Goal: Transaction & Acquisition: Purchase product/service

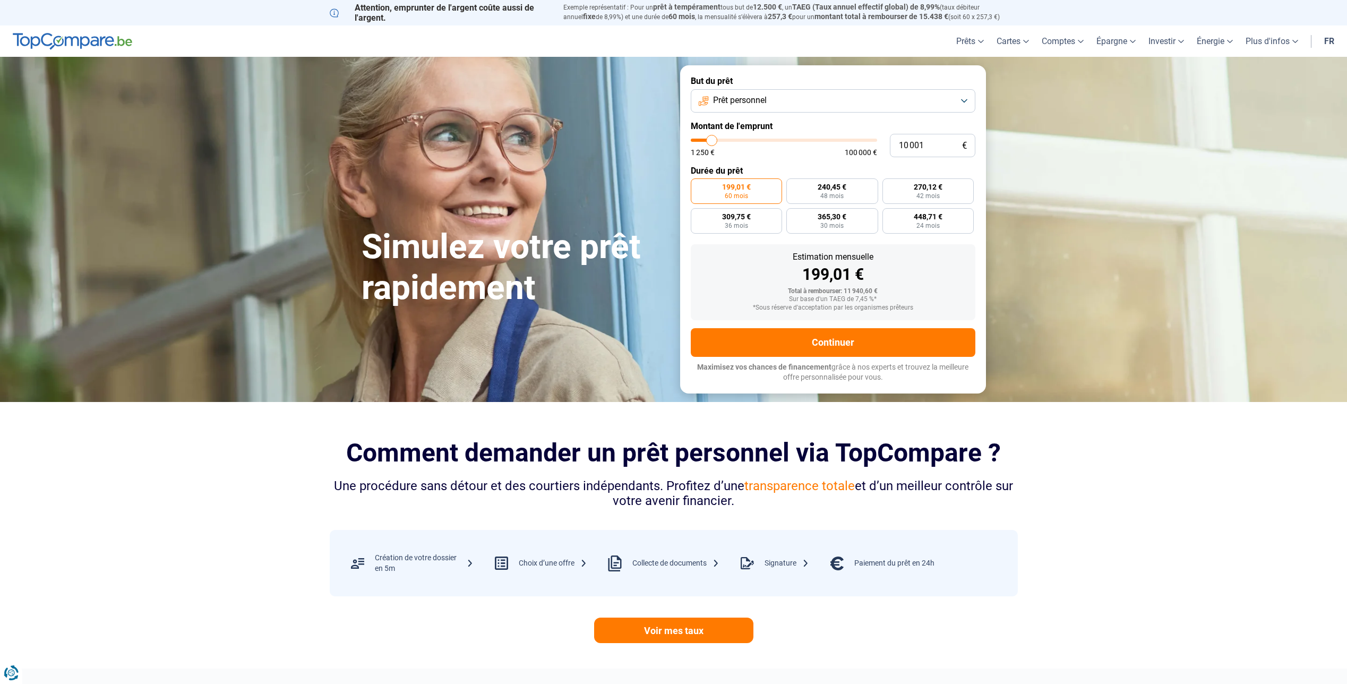
type input "10 500"
type input "10500"
type input "11 250"
type input "11250"
type input "12 500"
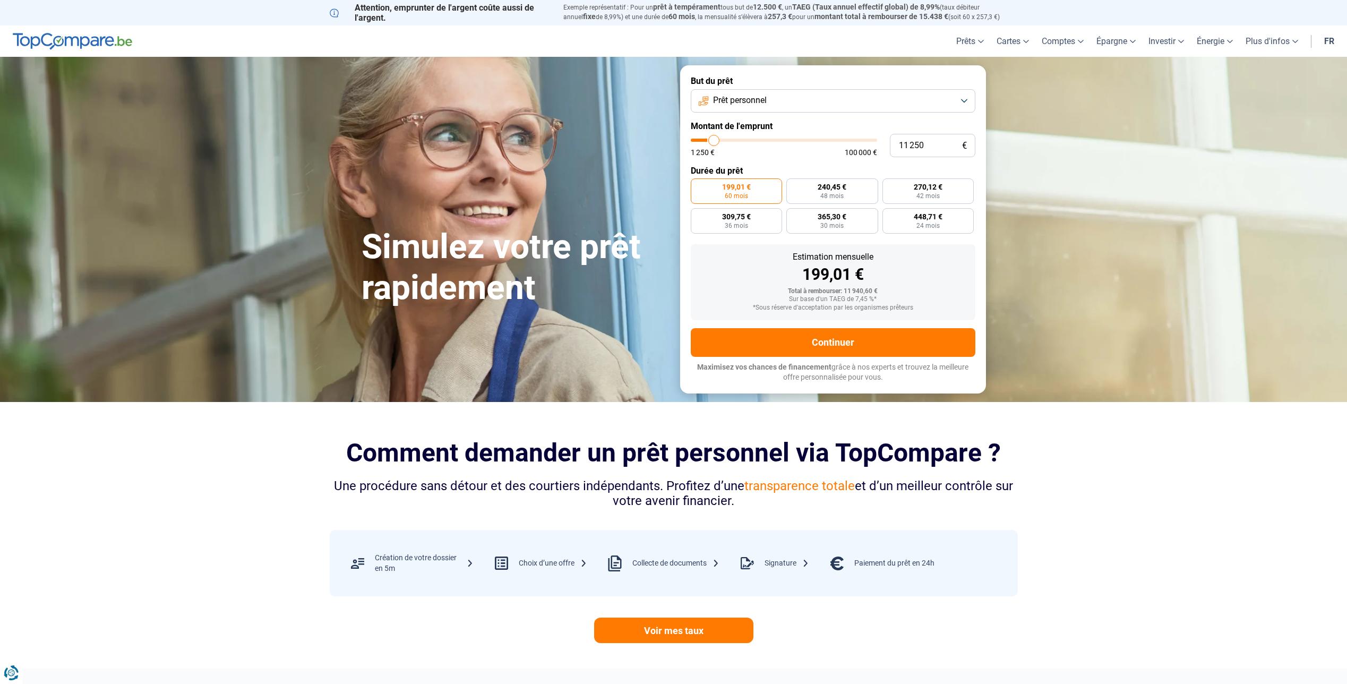
type input "12500"
type input "13 250"
type input "13250"
type input "14 250"
type input "14250"
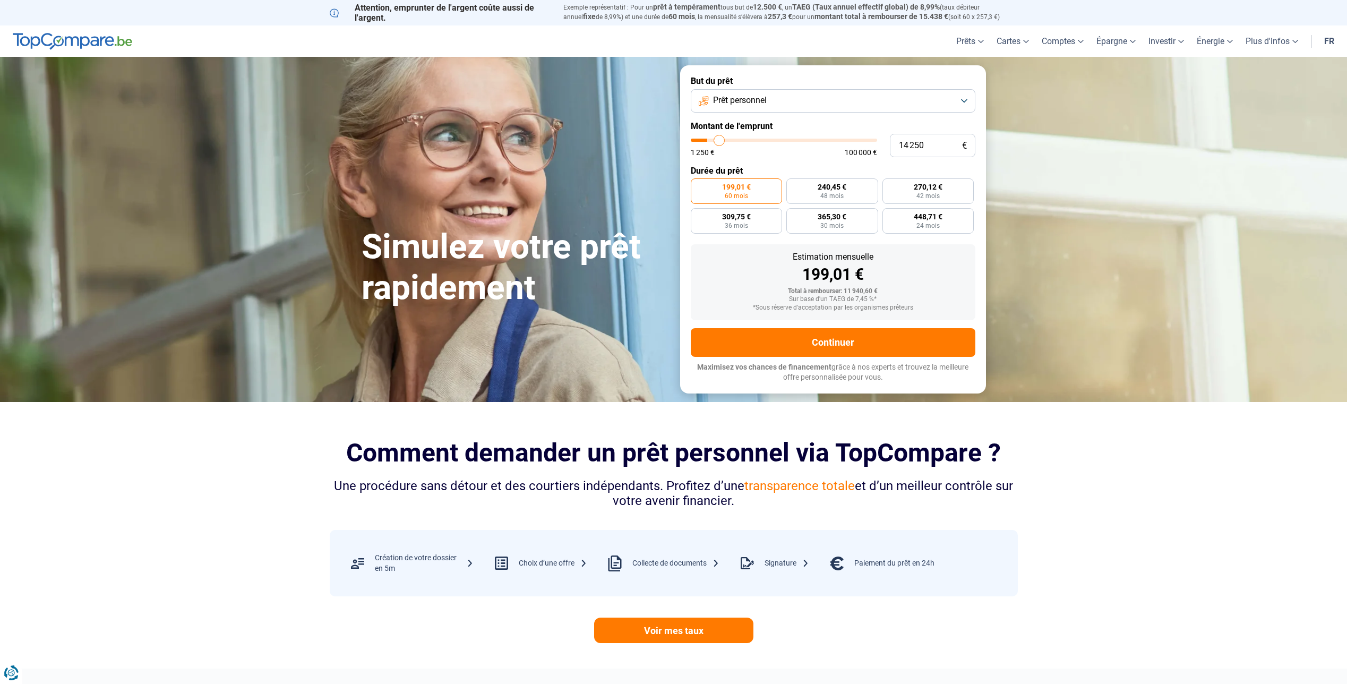
type input "14 500"
type input "14500"
type input "15 500"
type input "15500"
type input "16 000"
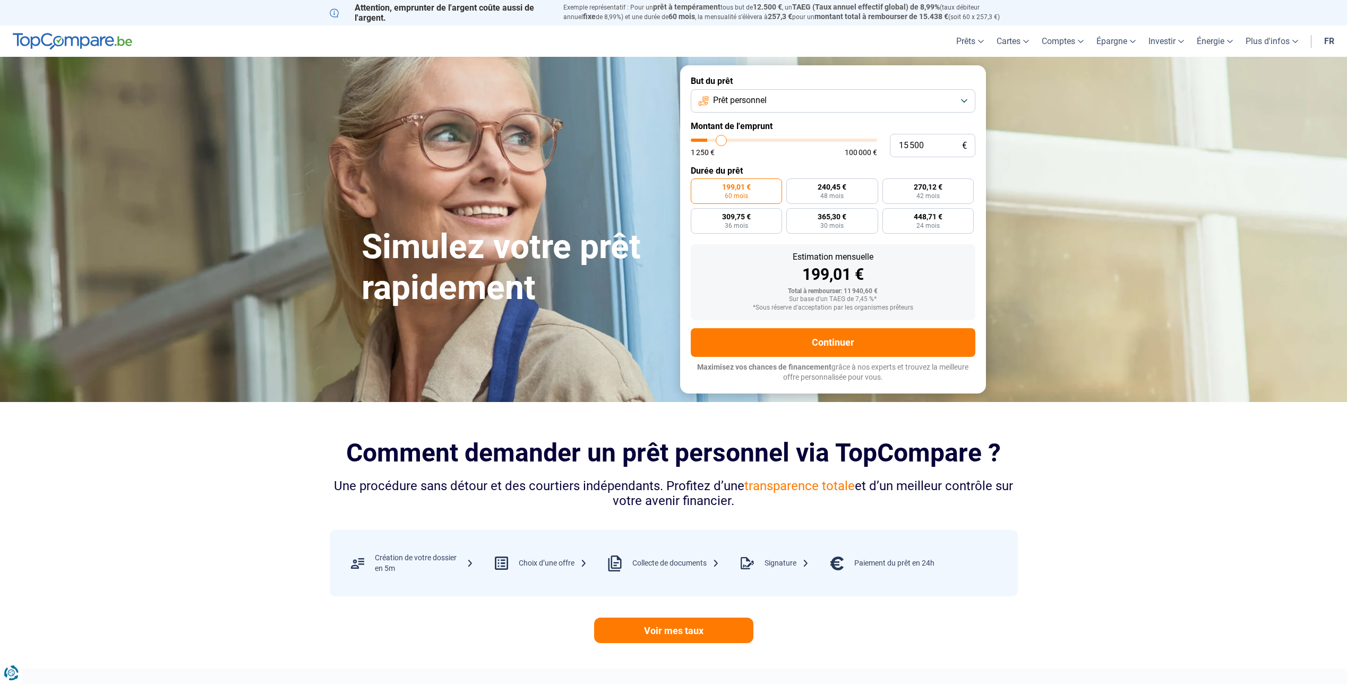
type input "16000"
type input "17 500"
type input "17500"
type input "18 500"
type input "18500"
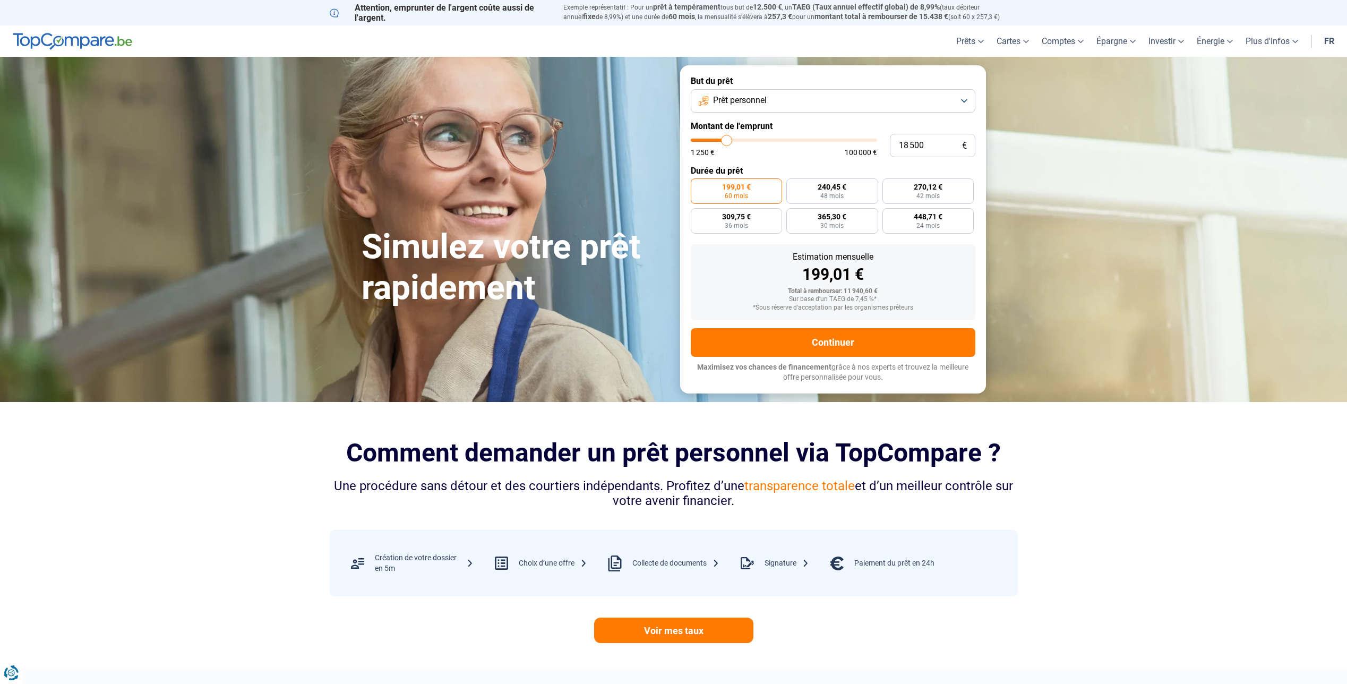
type input "18 750"
type input "18750"
type input "19 750"
type input "19750"
type input "20 250"
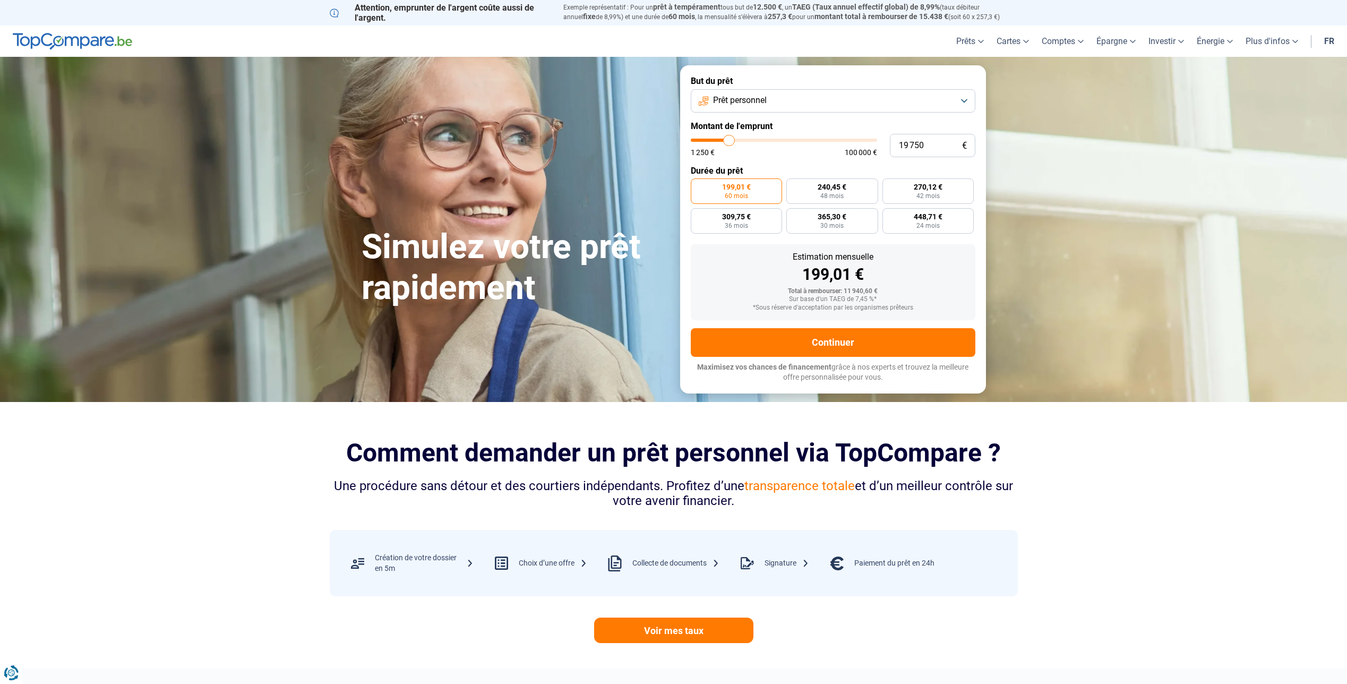
type input "20250"
type input "21 500"
type input "21500"
type input "23 250"
type input "23250"
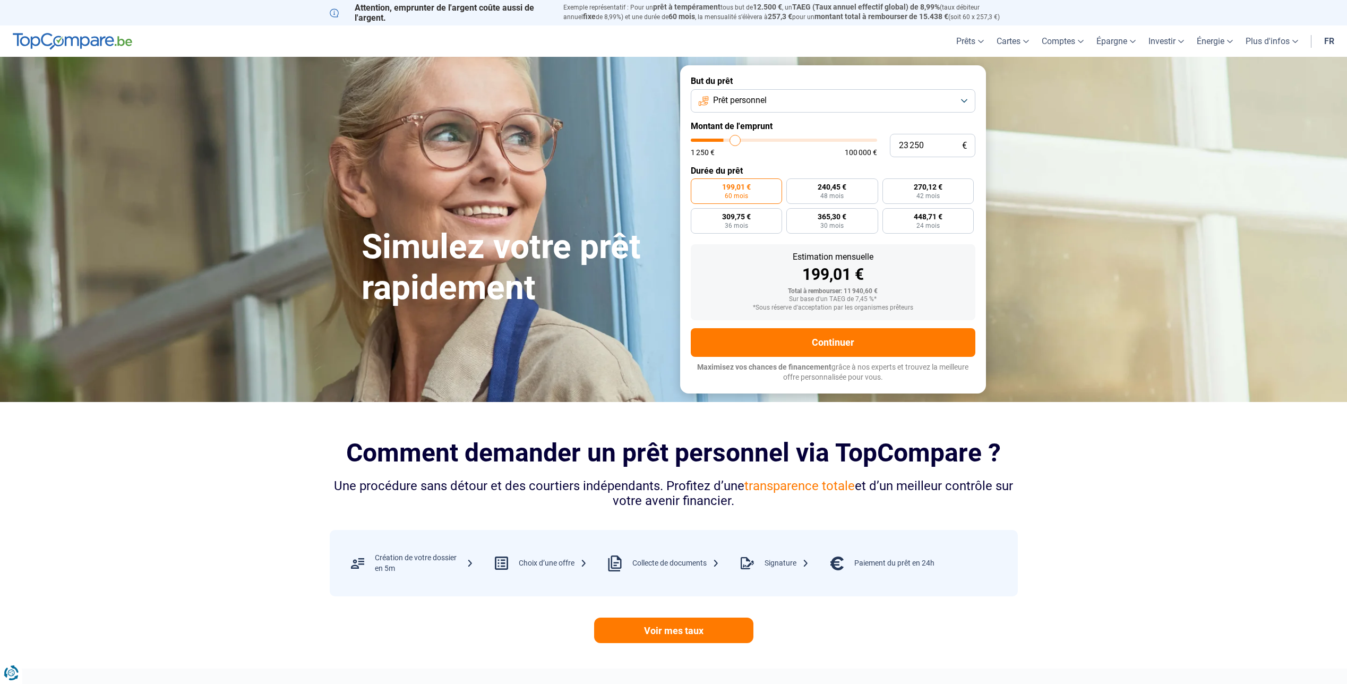
type input "24 750"
type input "24750"
type input "26 500"
type input "26500"
type input "28 250"
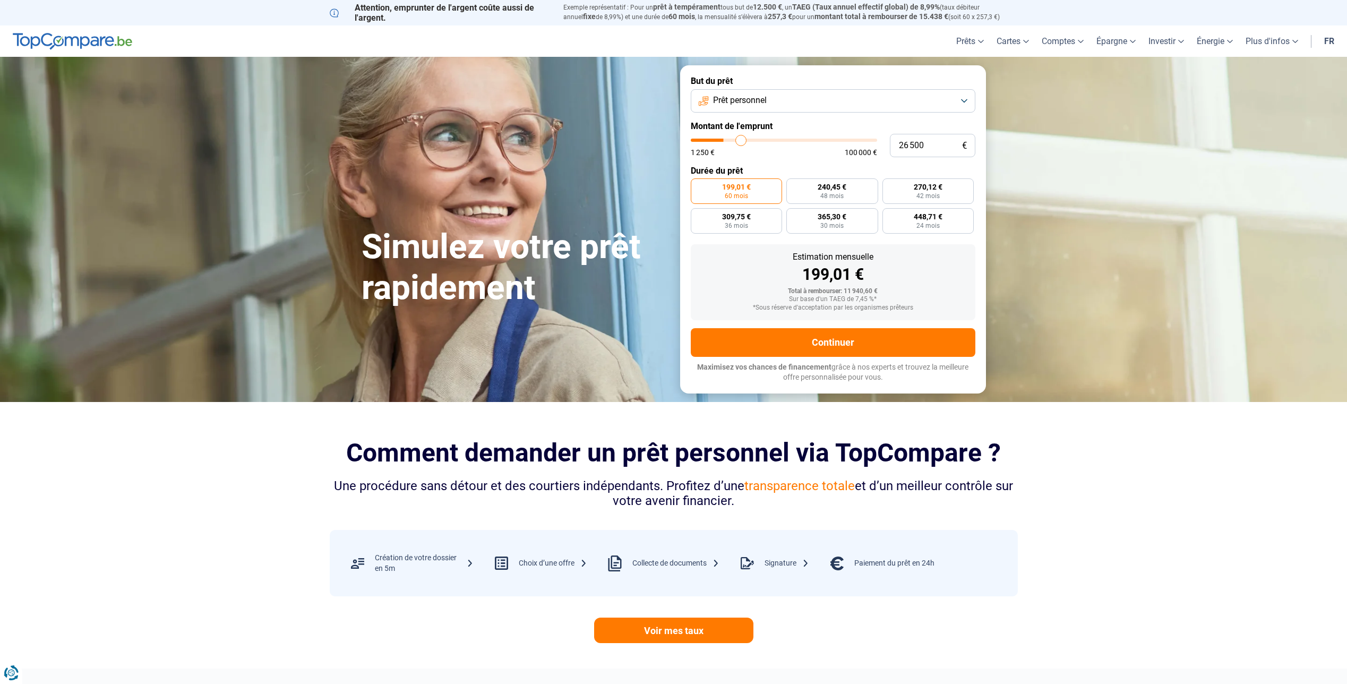
type input "28250"
type input "29 500"
type input "29500"
type input "30 500"
type input "30500"
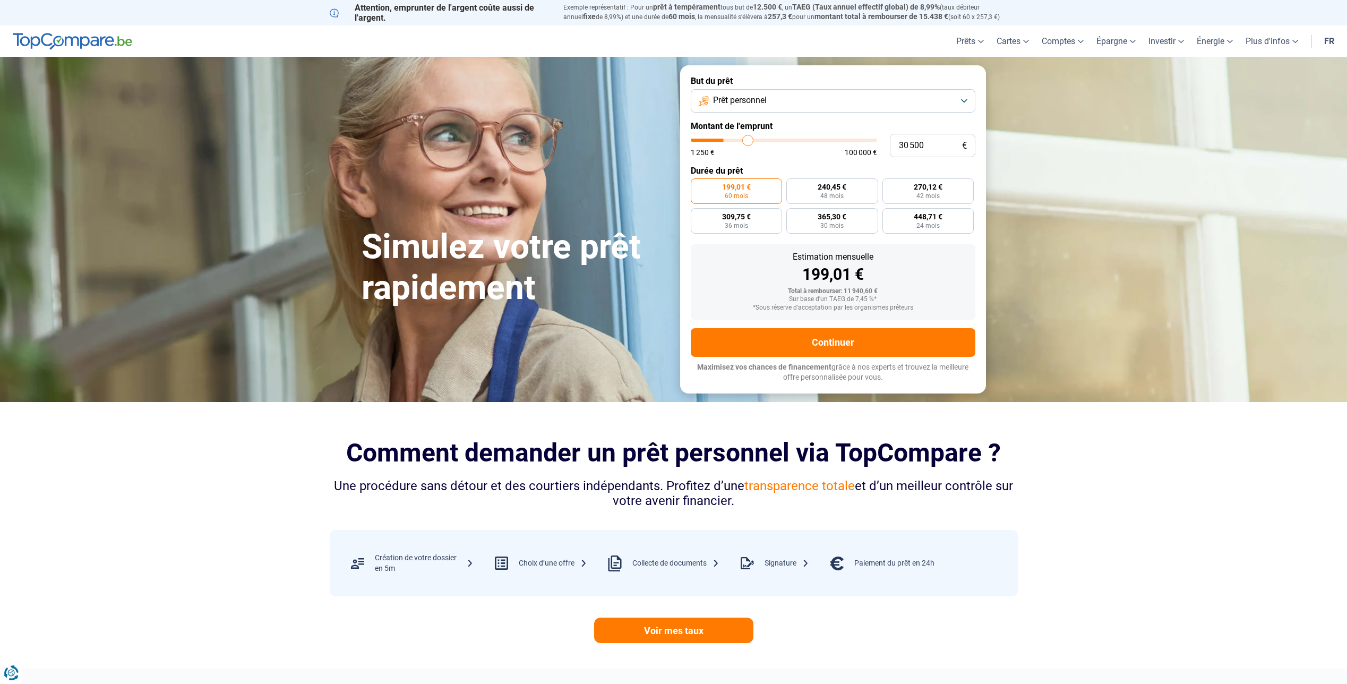
type input "32 500"
type input "32500"
type input "33 250"
type input "33250"
type input "33 750"
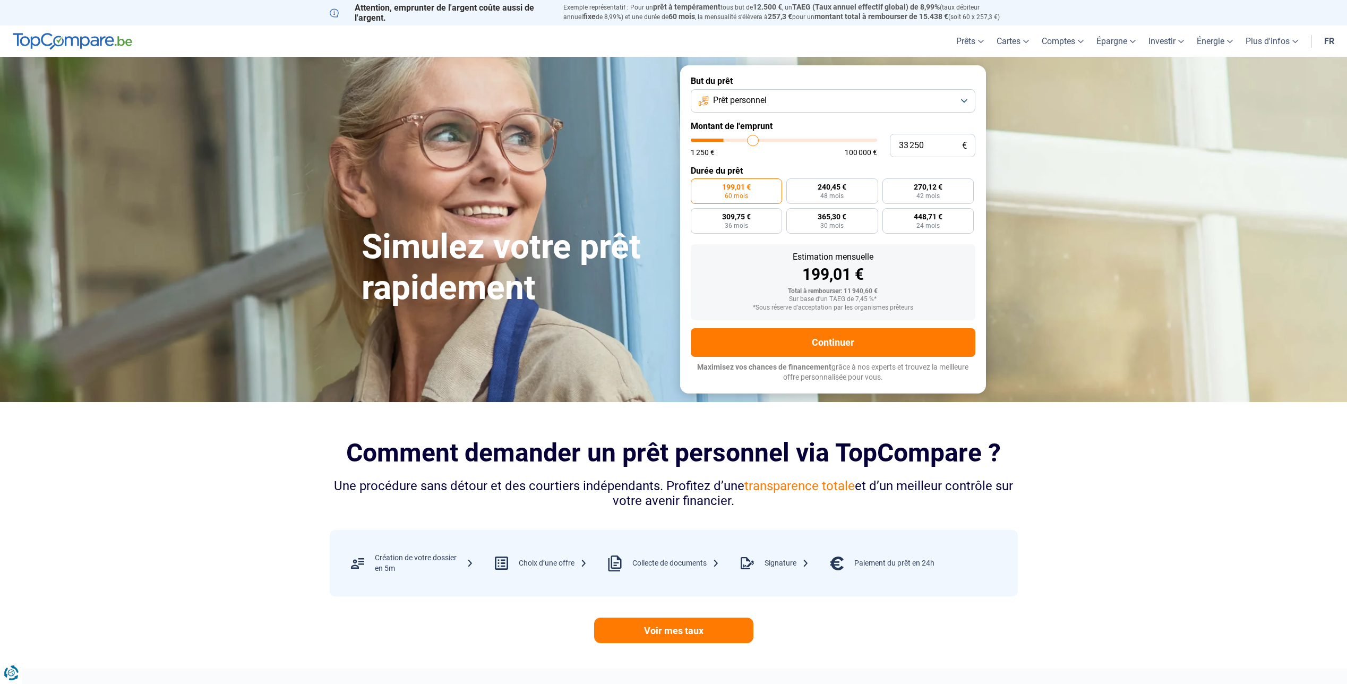
type input "33750"
type input "34 250"
type input "34250"
type input "34 750"
type input "34750"
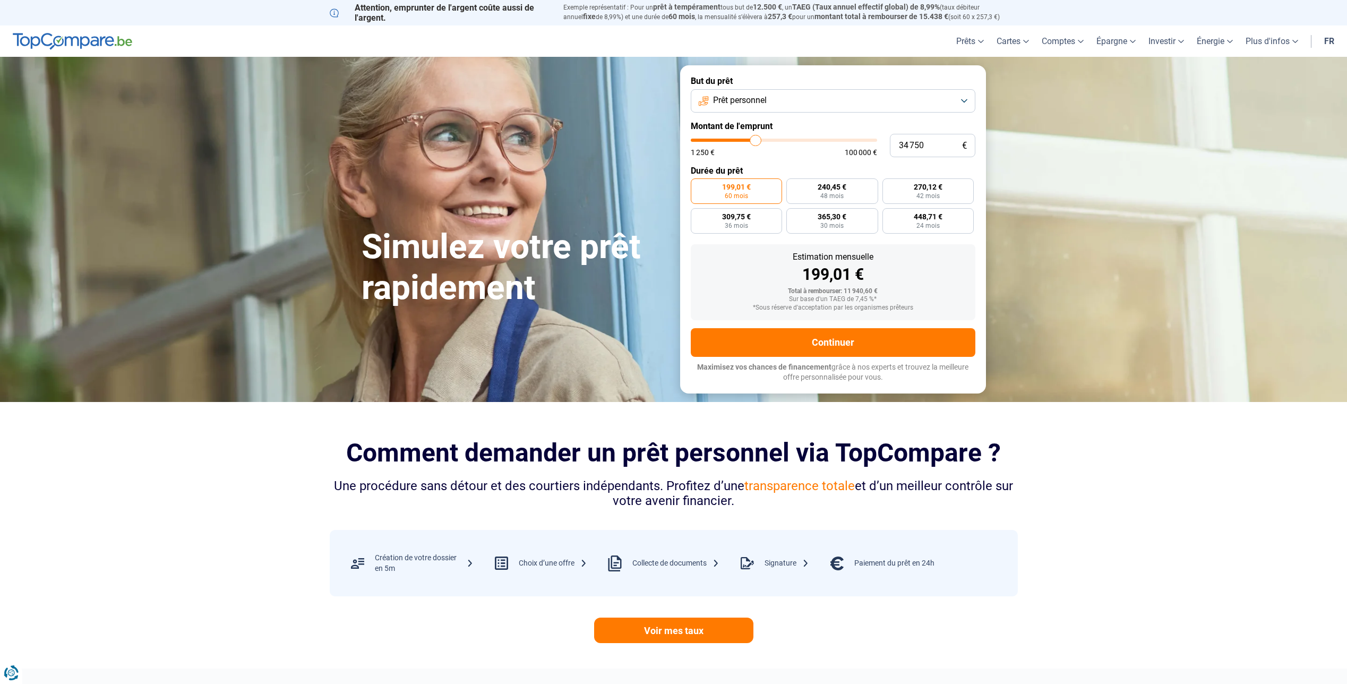
type input "35 000"
type input "35000"
type input "35 500"
type input "35500"
type input "35 750"
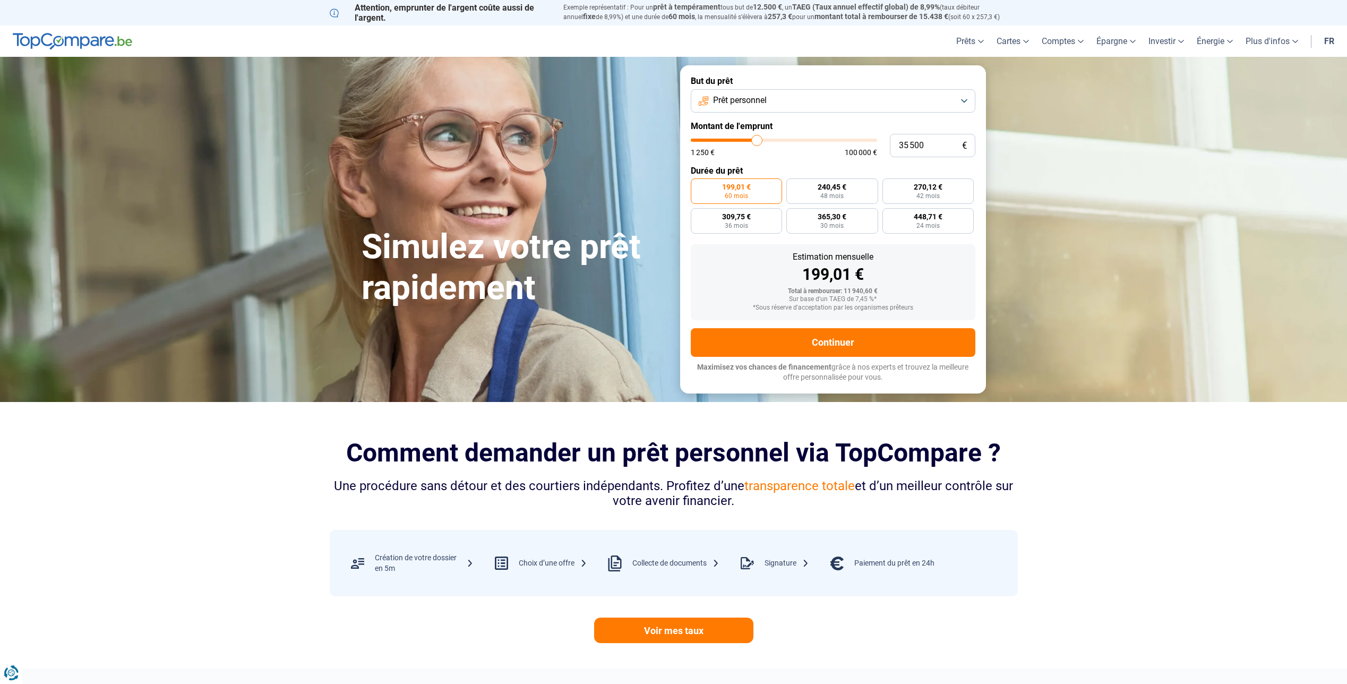
type input "35750"
type input "36 500"
type input "36500"
type input "37 000"
type input "37000"
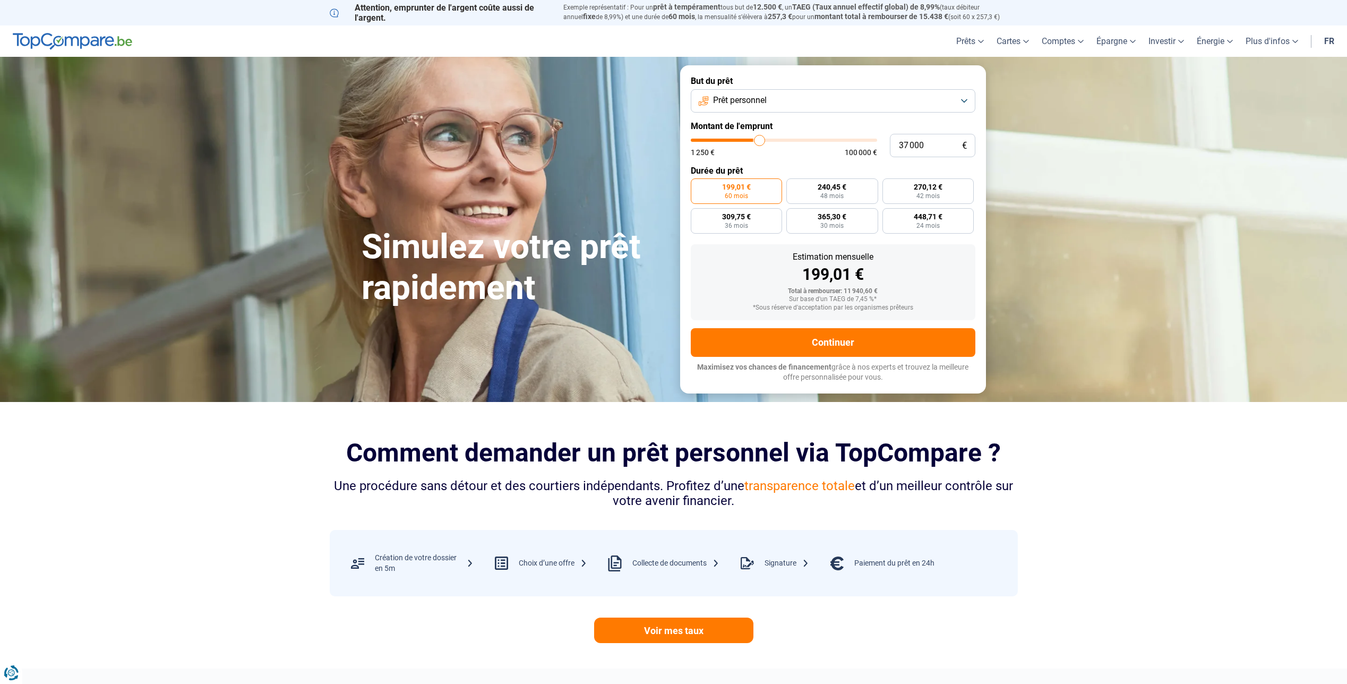
type input "37 250"
type input "37250"
type input "37 750"
type input "37750"
type input "38 000"
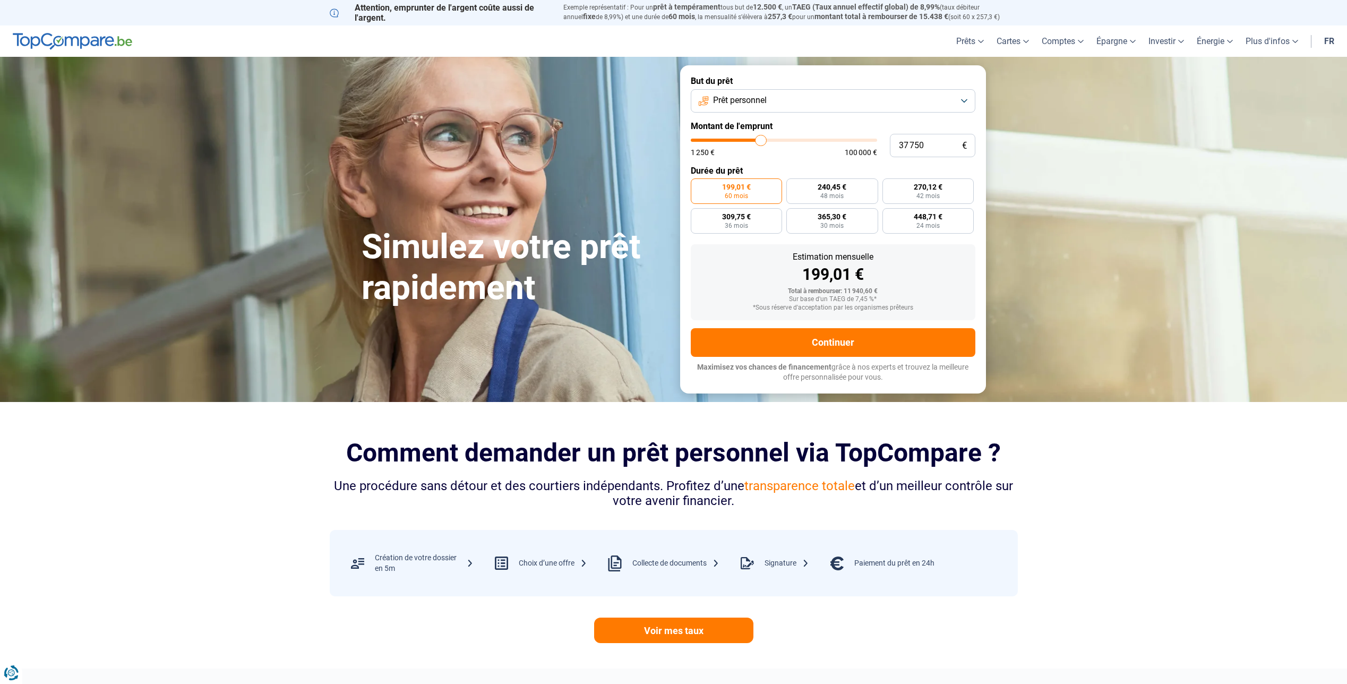
type input "38000"
type input "38 500"
type input "38500"
type input "38 750"
type input "38750"
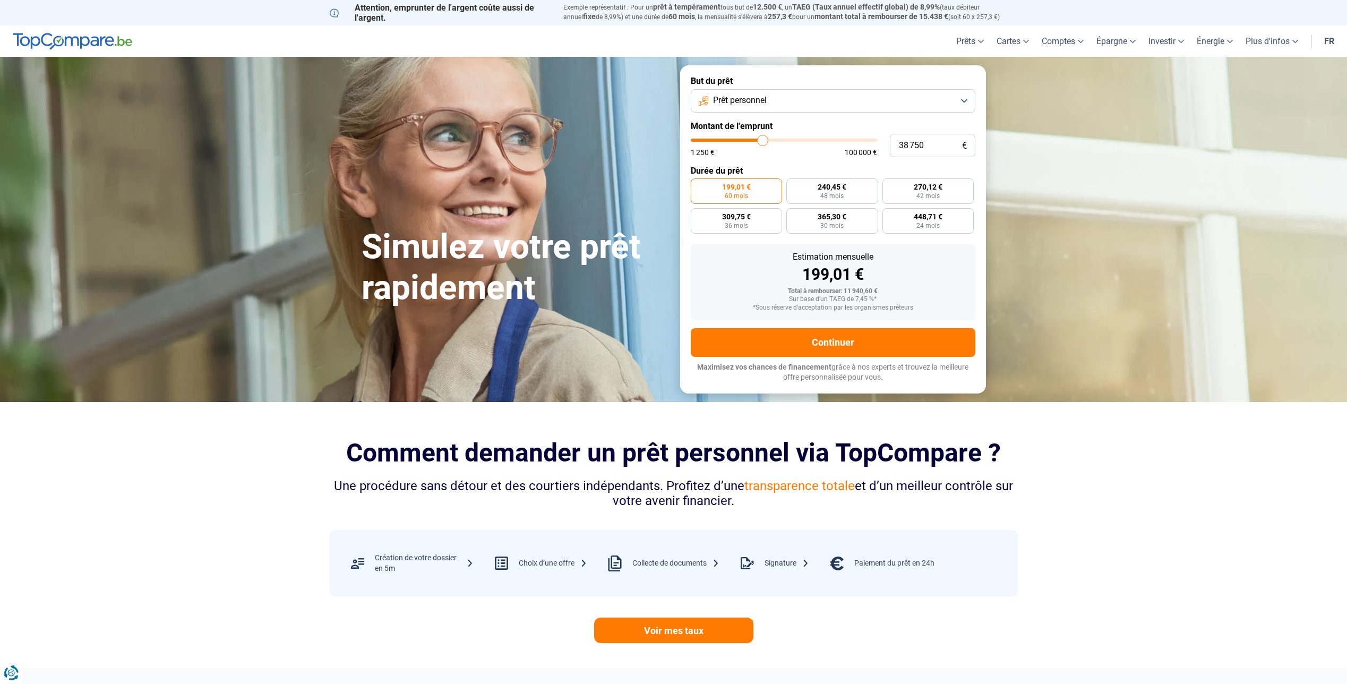
type input "39 250"
type input "39250"
type input "39 500"
type input "39500"
type input "40 000"
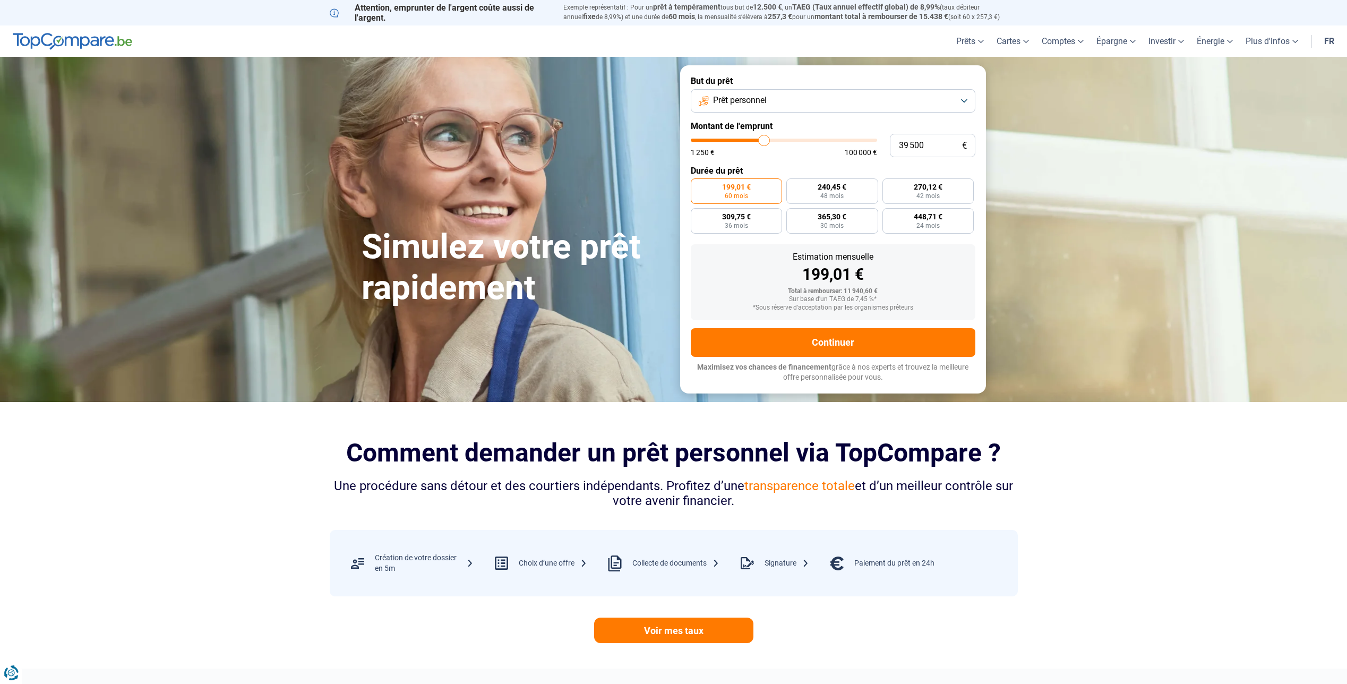
type input "40000"
type input "40 250"
type input "40250"
type input "40 750"
type input "40750"
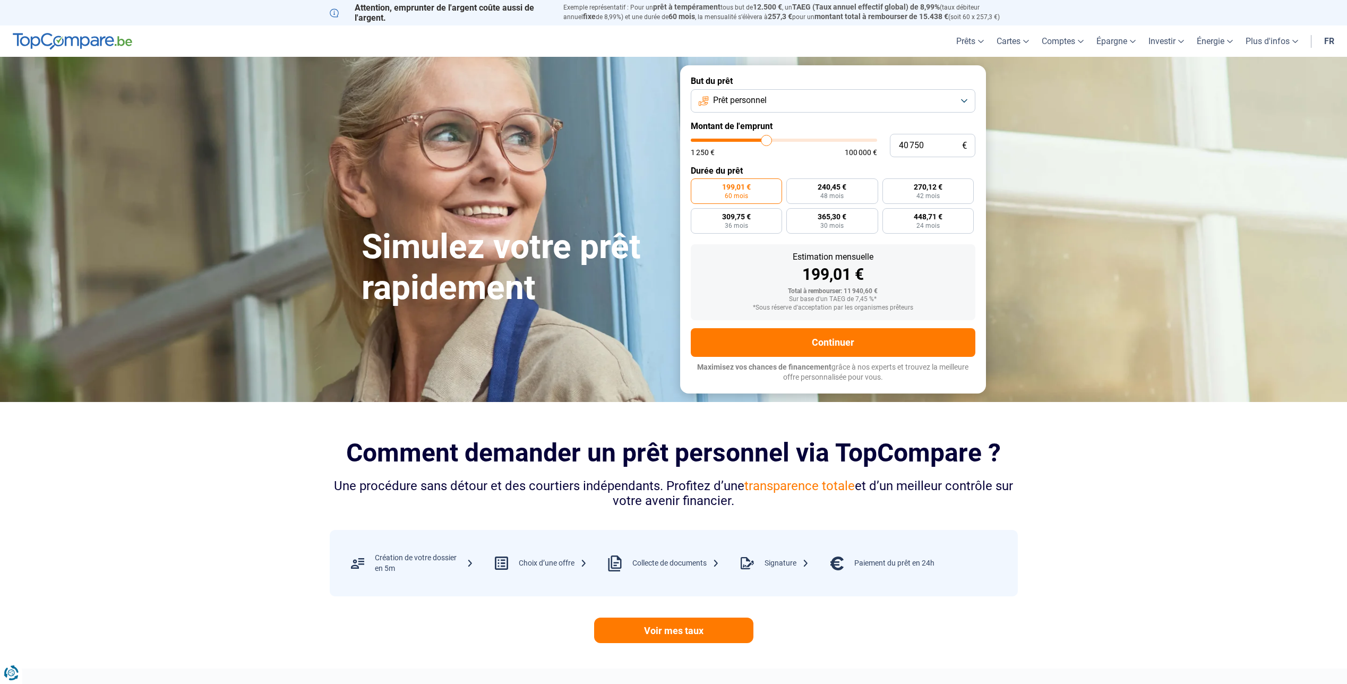
type input "40 250"
type input "40250"
type input "39 750"
type input "39750"
type input "39 500"
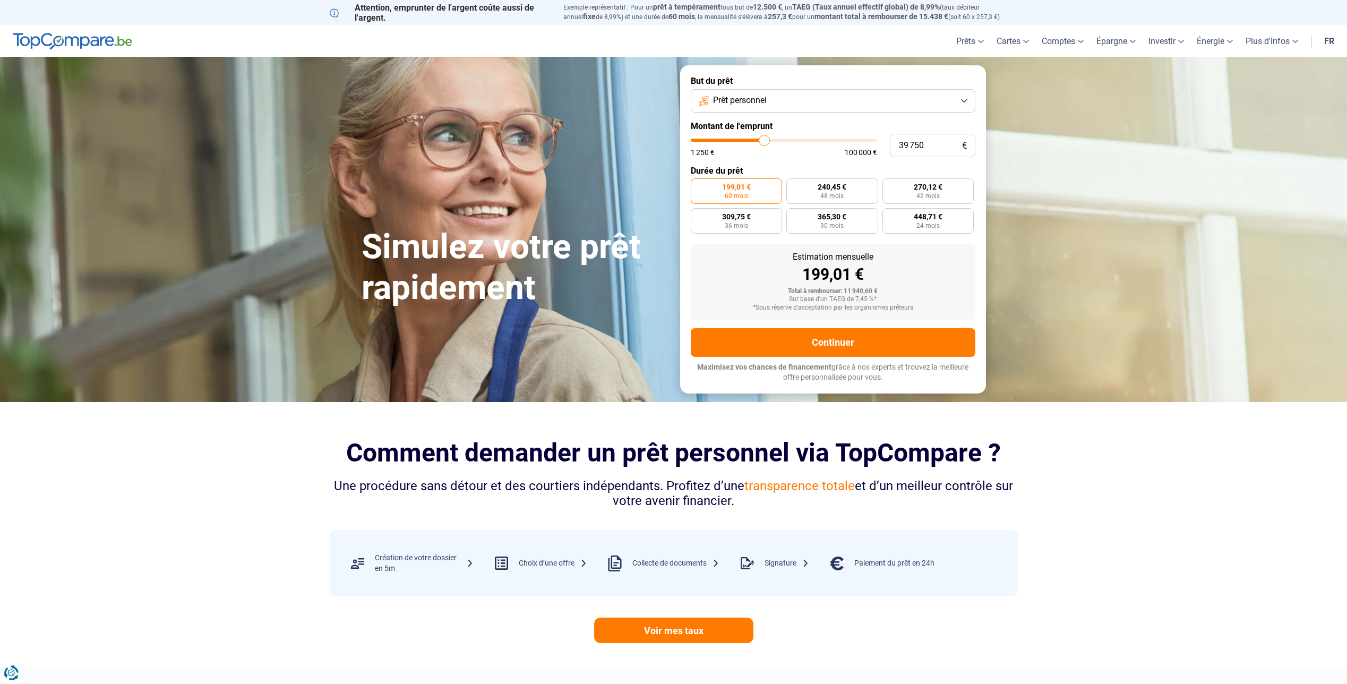
type input "39500"
type input "39 250"
drag, startPoint x: 712, startPoint y: 140, endPoint x: 764, endPoint y: 140, distance: 52.0
type input "39250"
click at [764, 140] on input "range" at bounding box center [784, 140] width 186 height 3
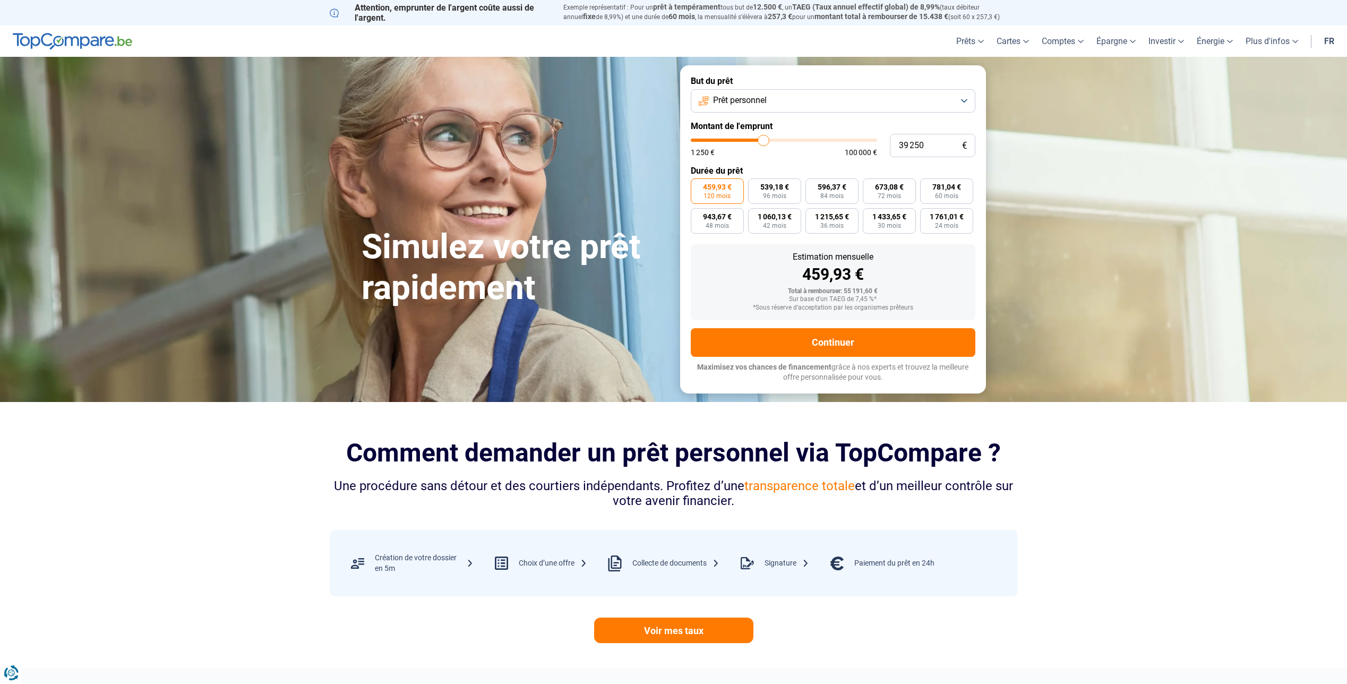
type input "43 000"
type input "43000"
click at [771, 139] on input "range" at bounding box center [784, 140] width 186 height 3
type input "38 750"
type input "38750"
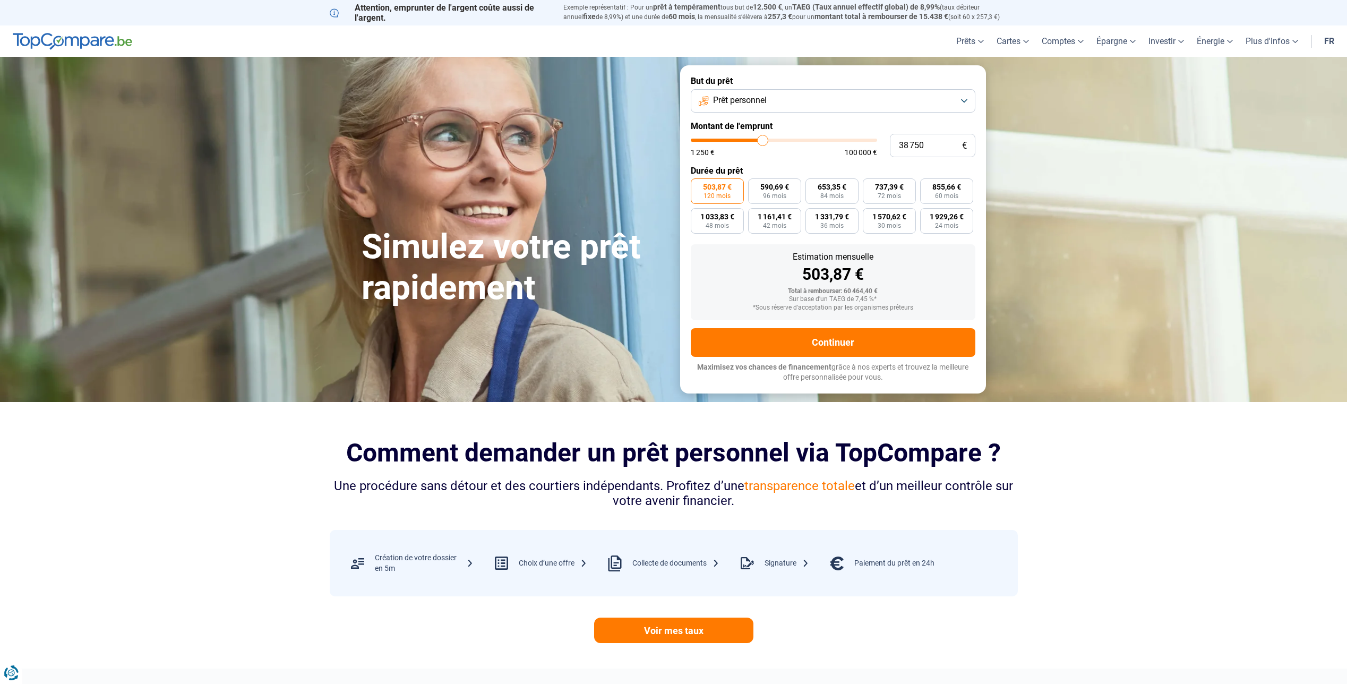
click at [763, 139] on input "range" at bounding box center [784, 140] width 186 height 3
type input "39 250"
type input "39250"
type input "39 500"
type input "39500"
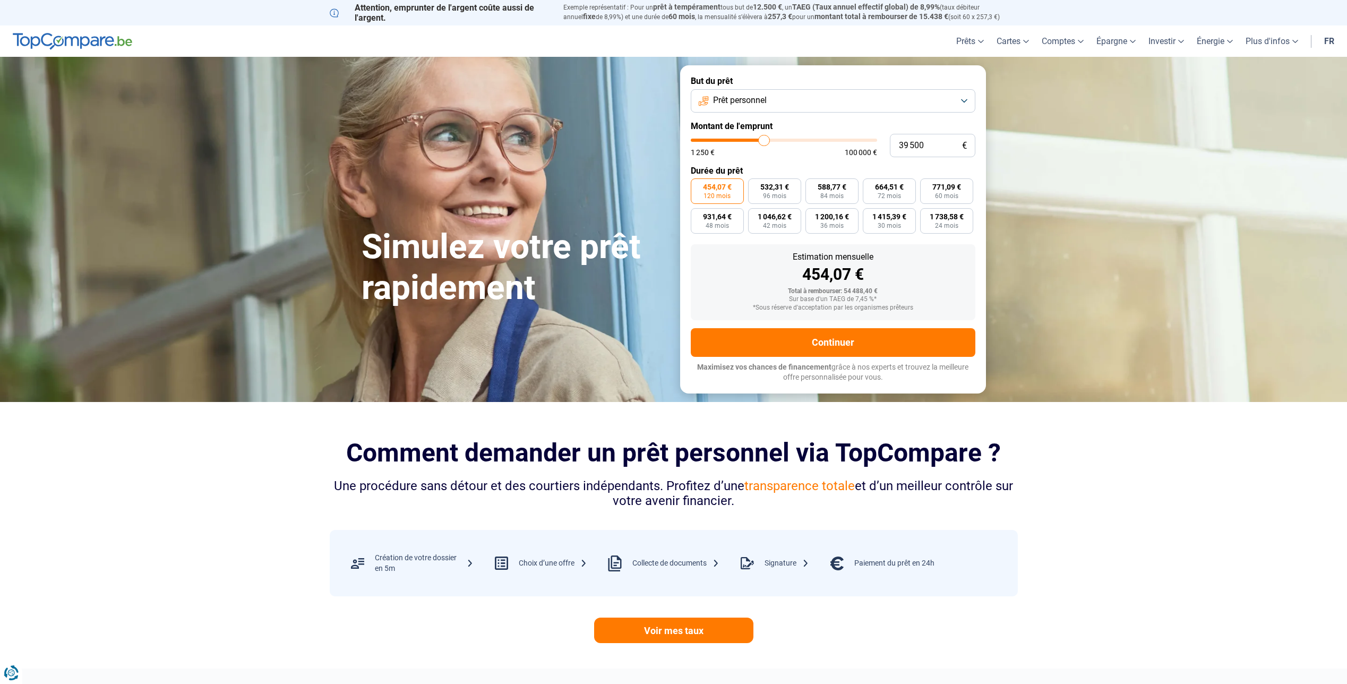
type input "39 750"
type input "39750"
type input "40 000"
type input "40000"
click at [765, 139] on input "range" at bounding box center [784, 140] width 186 height 3
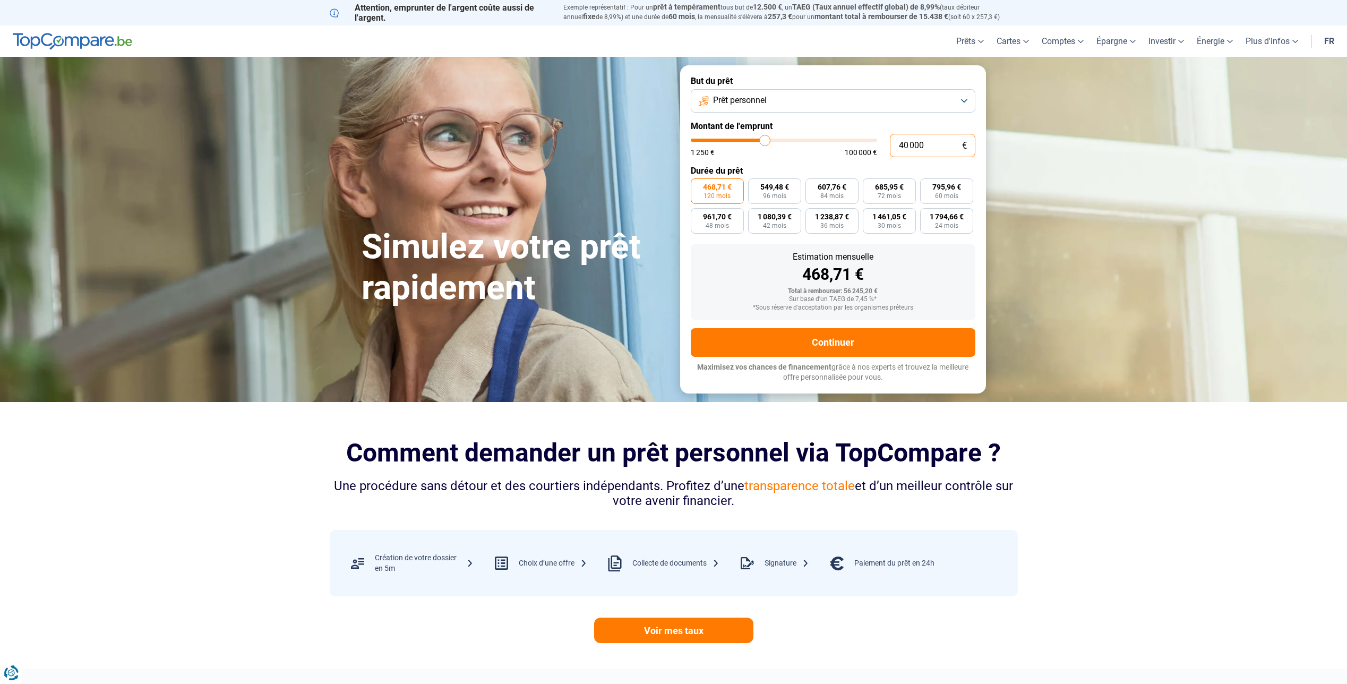
click at [906, 145] on input "40 000" at bounding box center [933, 145] width 86 height 23
type input "0"
type input "1250"
type input "5"
type input "1250"
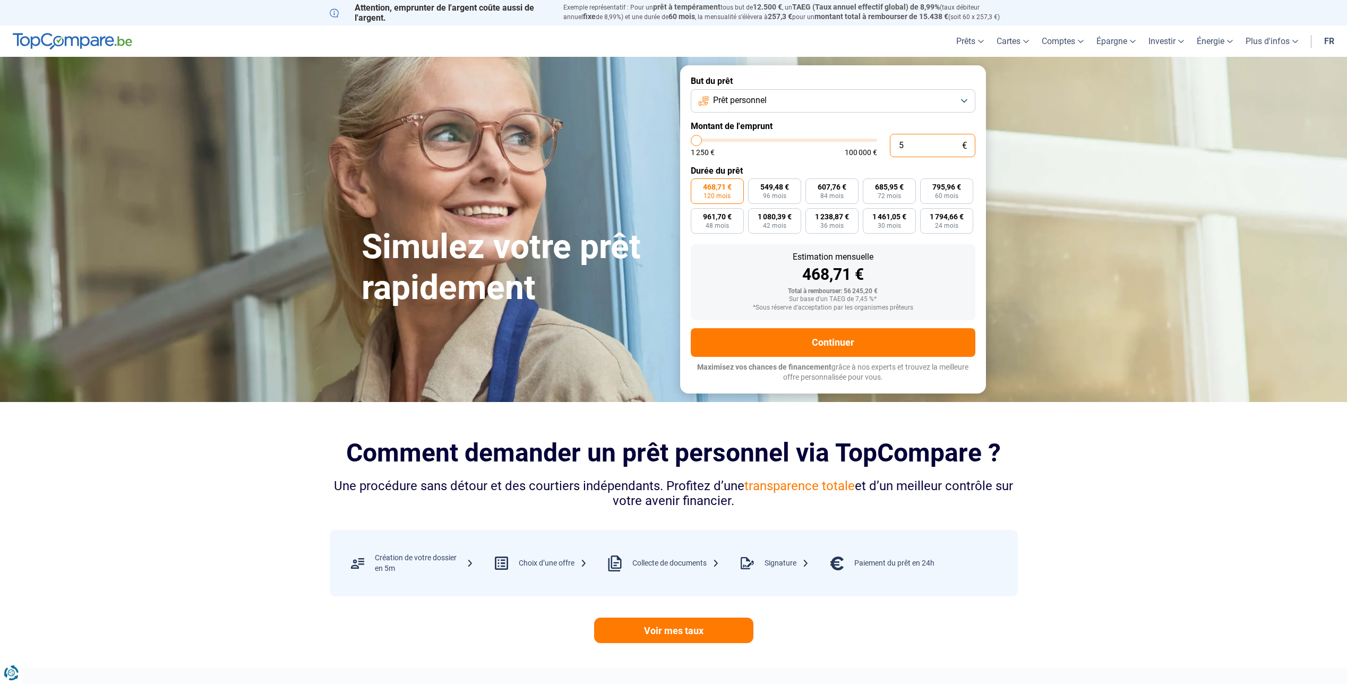
type input "50"
type input "1250"
type input "500"
type input "1250"
type input "5 000"
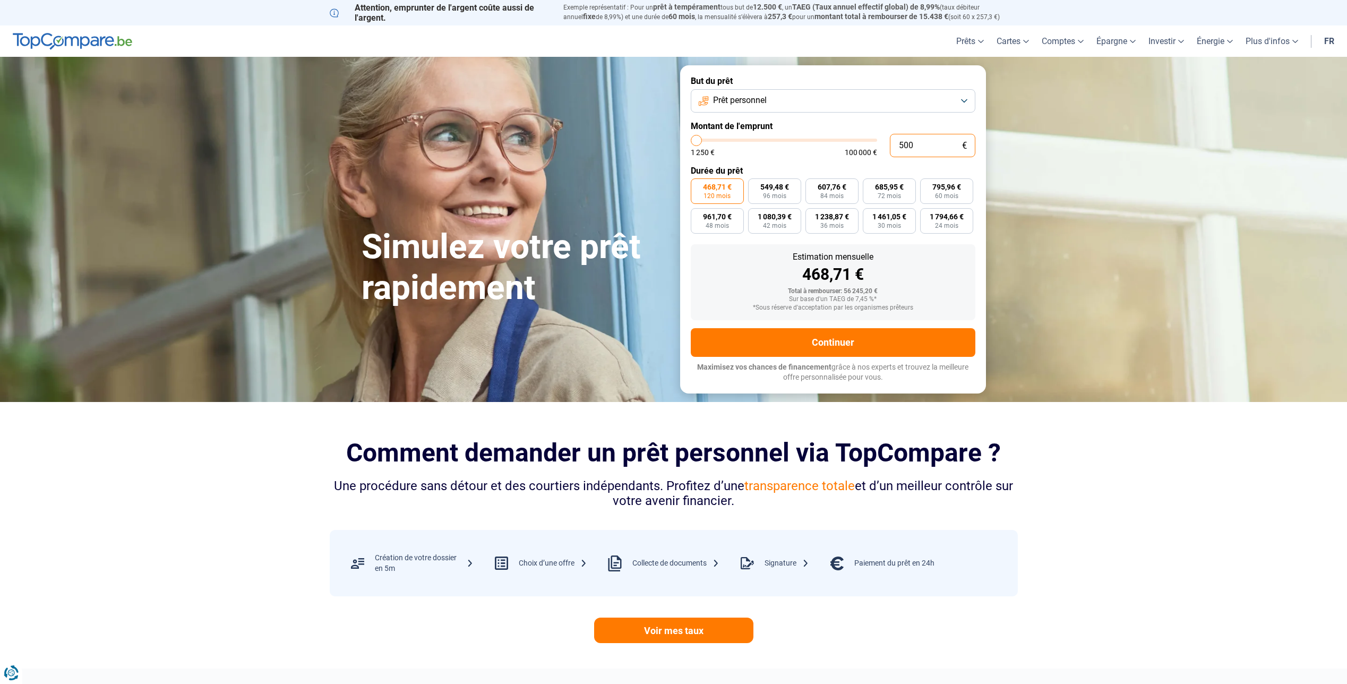
type input "5000"
type input "50 000"
type input "50000"
type input "50 000"
click at [772, 161] on form "But du prêt Prêt personnel Montant de l'emprunt 50 000 € 1 250 € 100 000 € Duré…" at bounding box center [833, 229] width 306 height 328
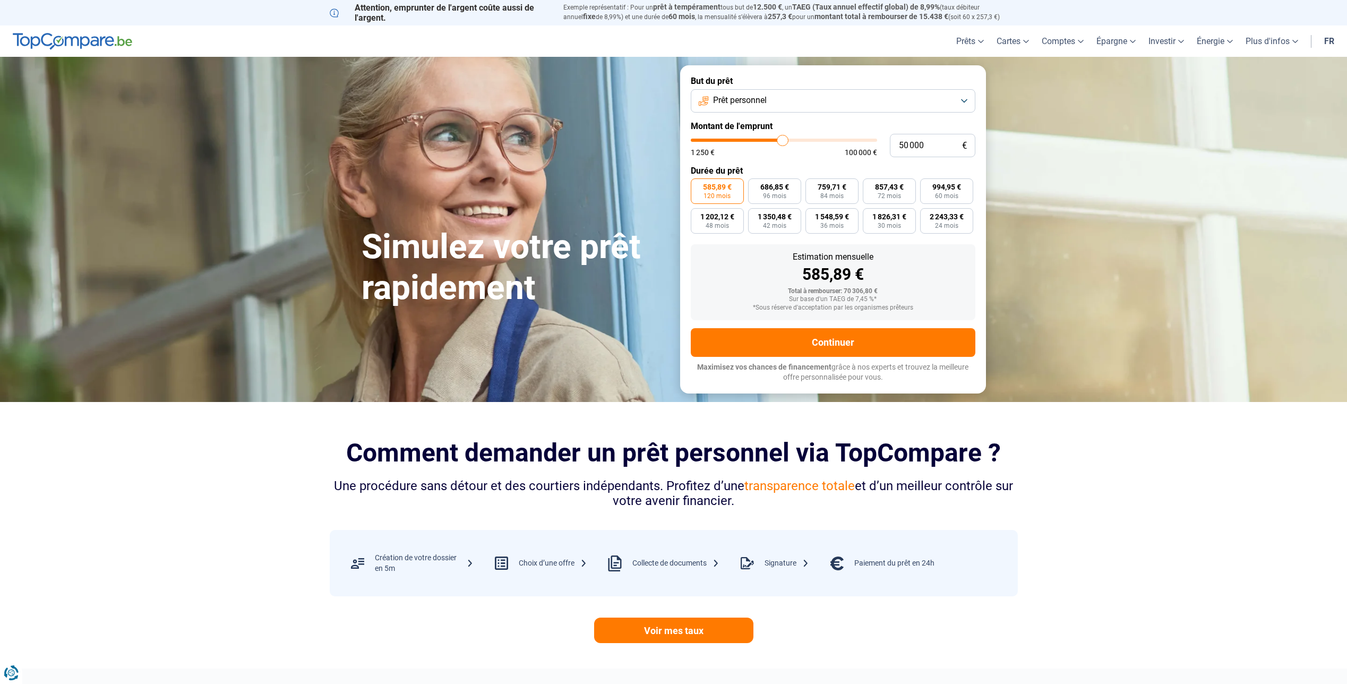
click at [960, 106] on button "Prêt personnel" at bounding box center [833, 100] width 285 height 23
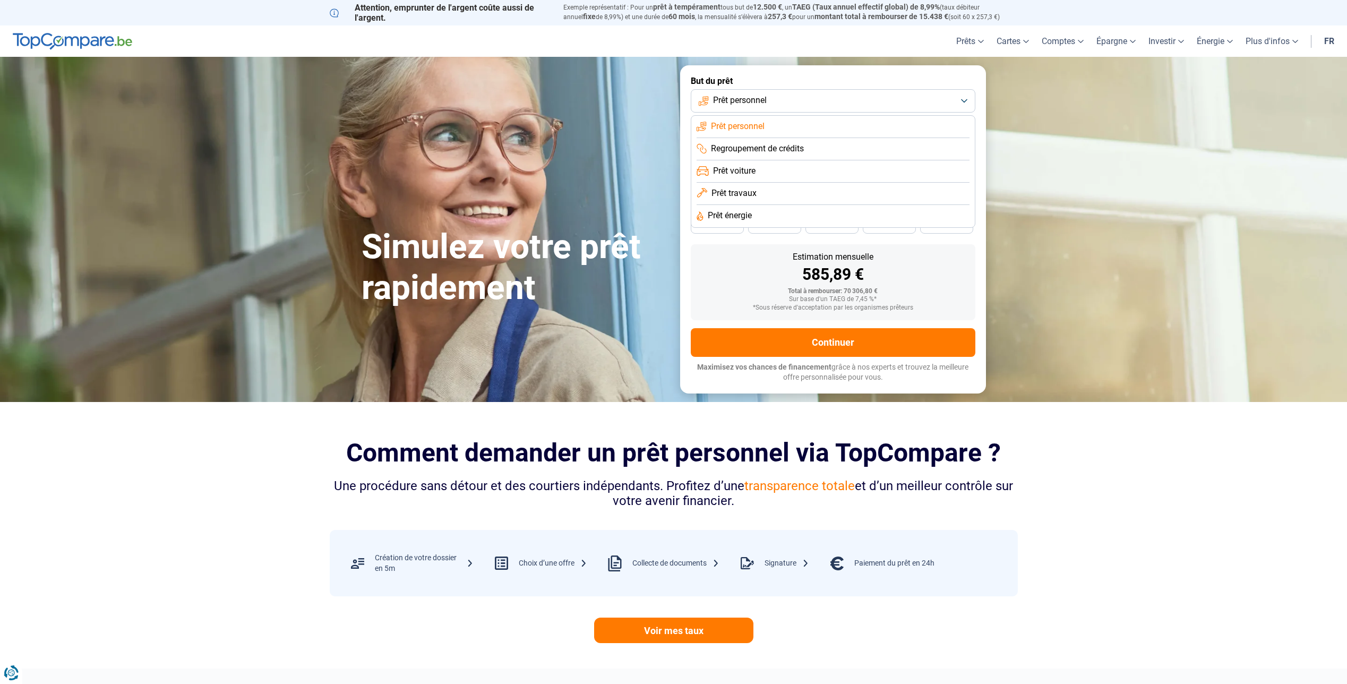
scroll to position [53, 0]
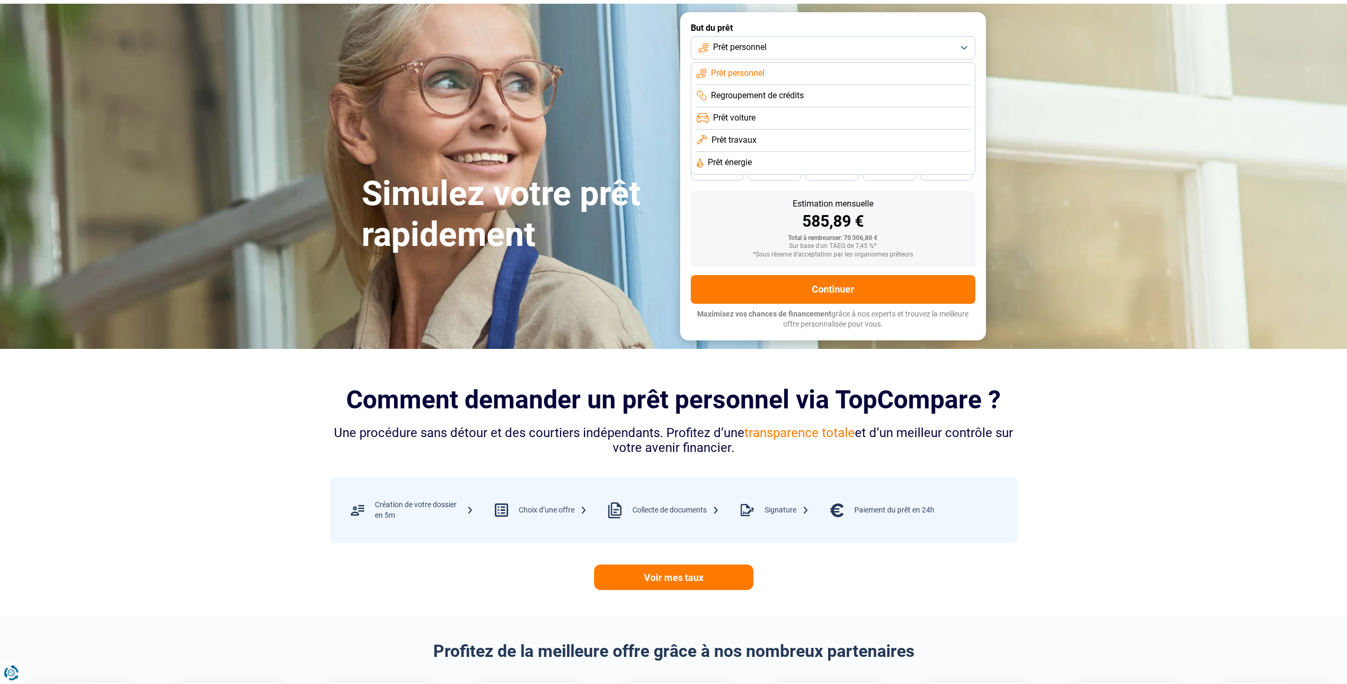
click at [869, 49] on button "Prêt personnel" at bounding box center [833, 47] width 285 height 23
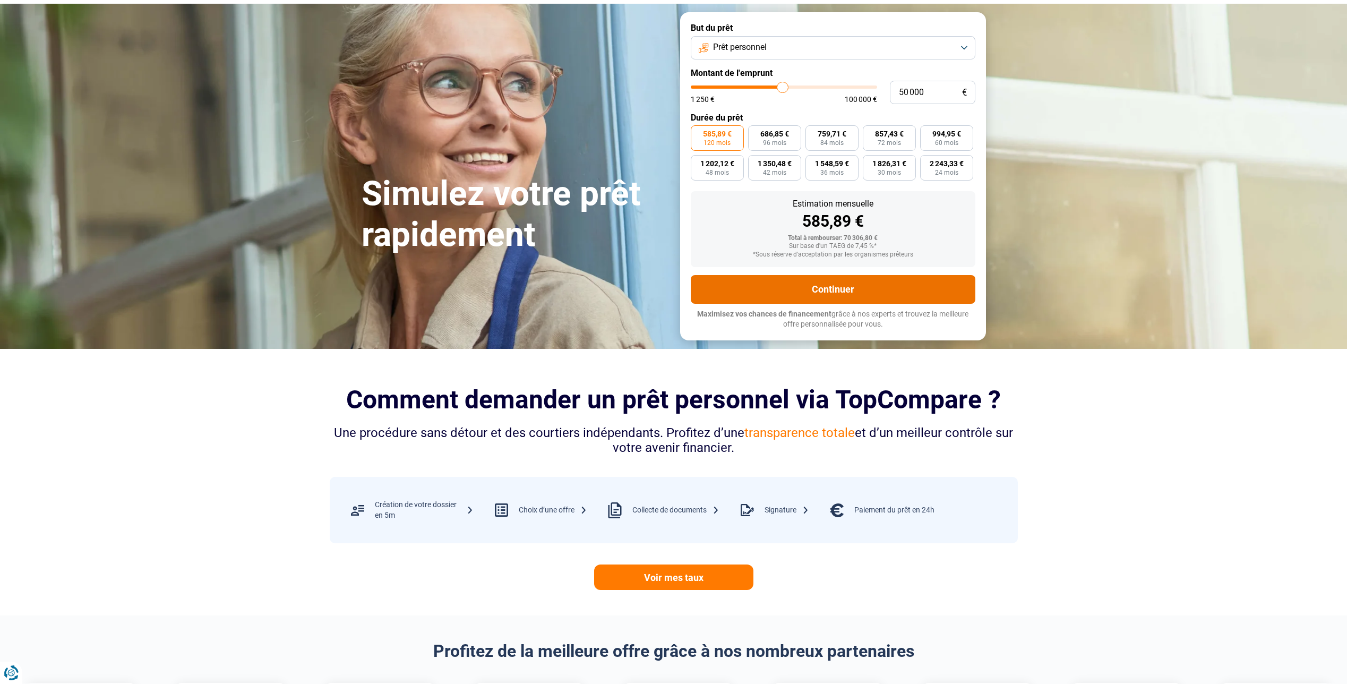
click at [851, 292] on button "Continuer" at bounding box center [833, 289] width 285 height 29
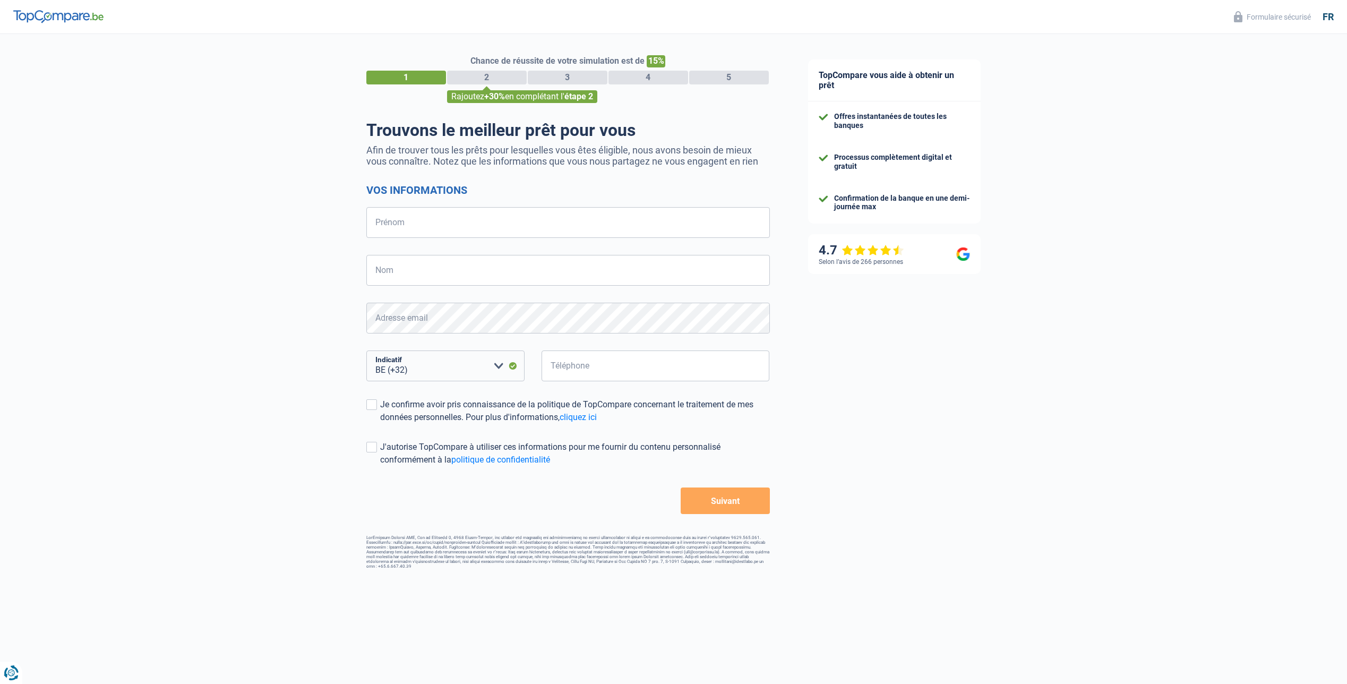
select select "32"
